Goal: Task Accomplishment & Management: Manage account settings

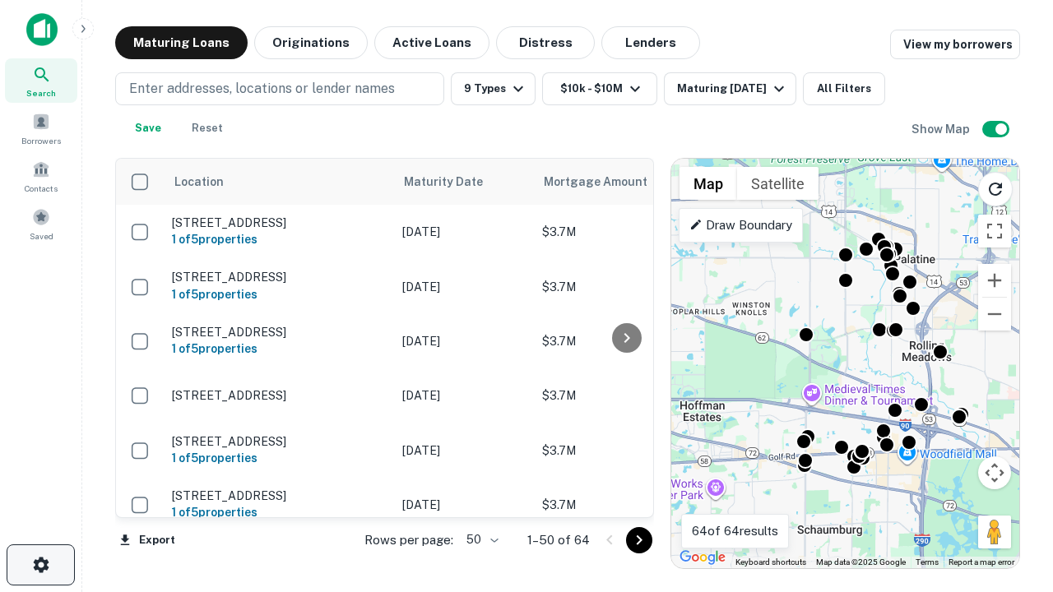
click at [40, 565] on icon "button" at bounding box center [41, 565] width 20 height 20
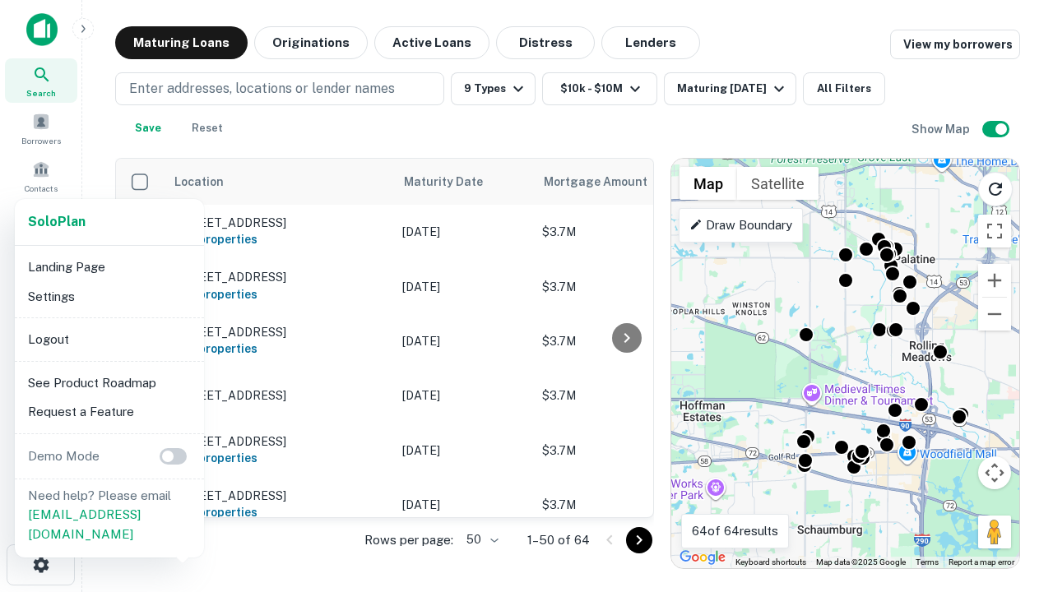
click at [109, 339] on li "Logout" at bounding box center [109, 340] width 176 height 30
